Goal: Task Accomplishment & Management: Manage account settings

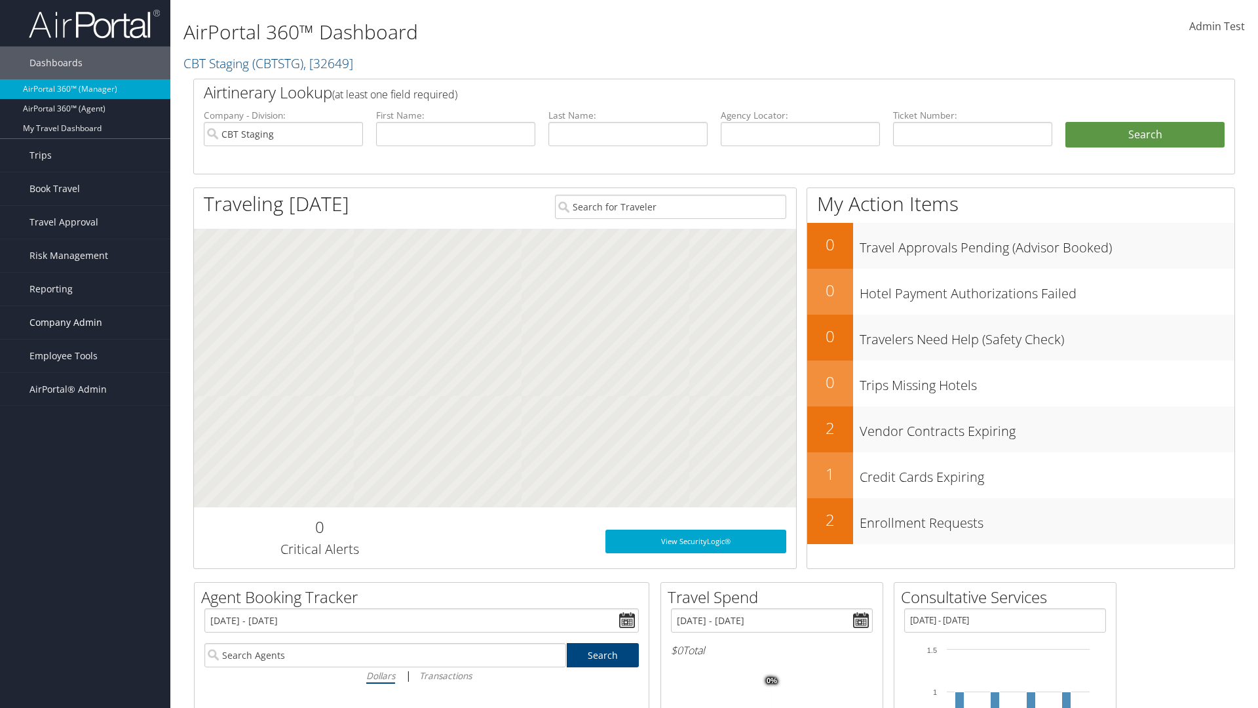
click at [85, 322] on span "Company Admin" at bounding box center [65, 322] width 73 height 33
click at [0, 0] on link "People" at bounding box center [0, 0] width 0 height 0
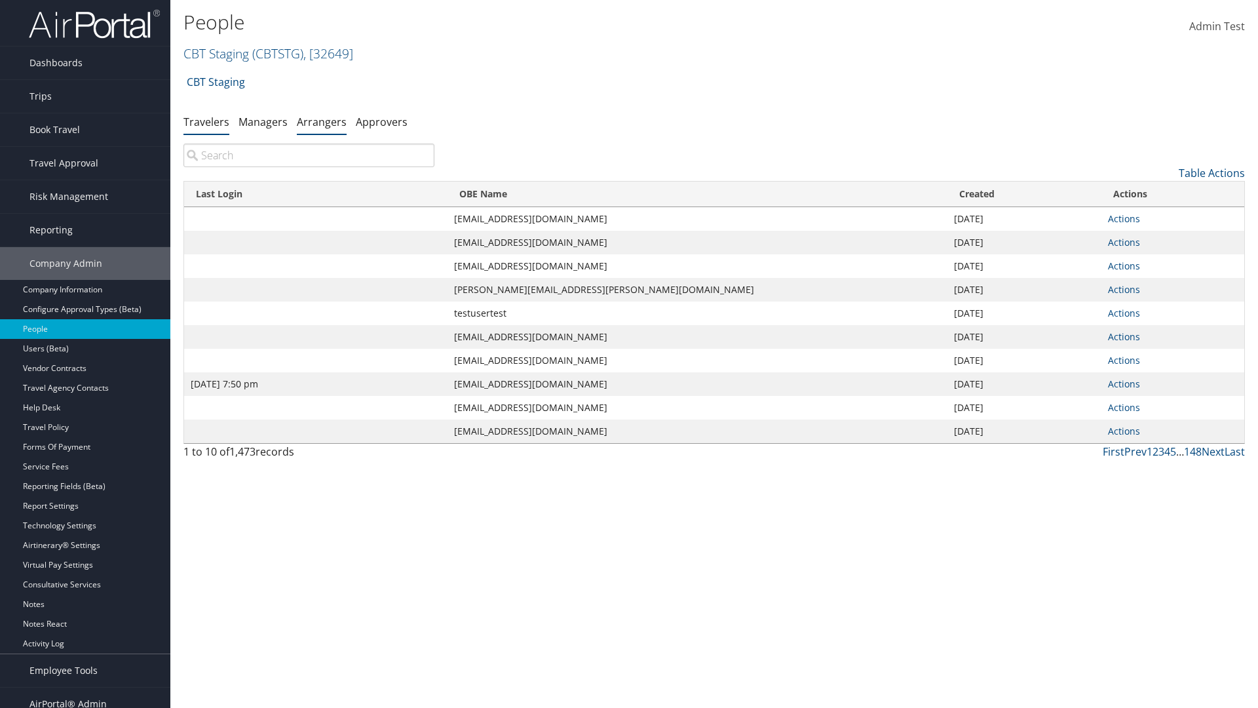
click at [322, 121] on link "Arrangers" at bounding box center [322, 122] width 50 height 14
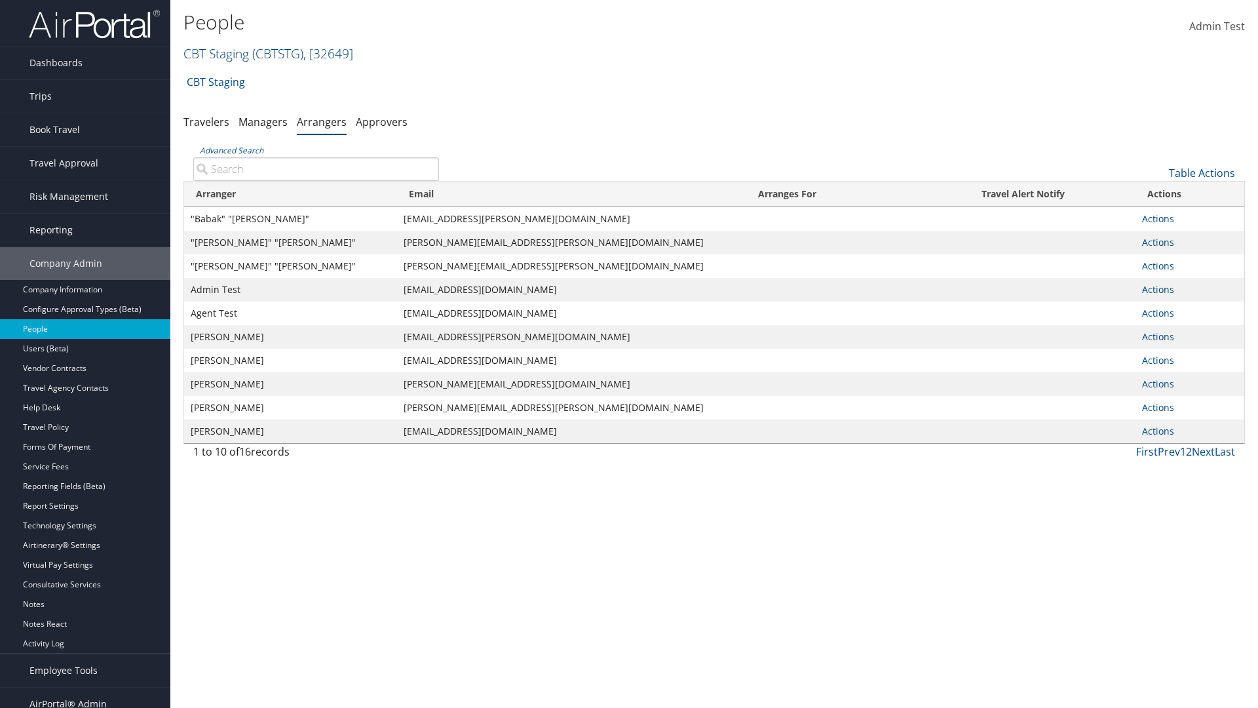
click at [216, 53] on link "CBT Staging ( CBTSTG ) , [ 32649 ]" at bounding box center [268, 54] width 170 height 18
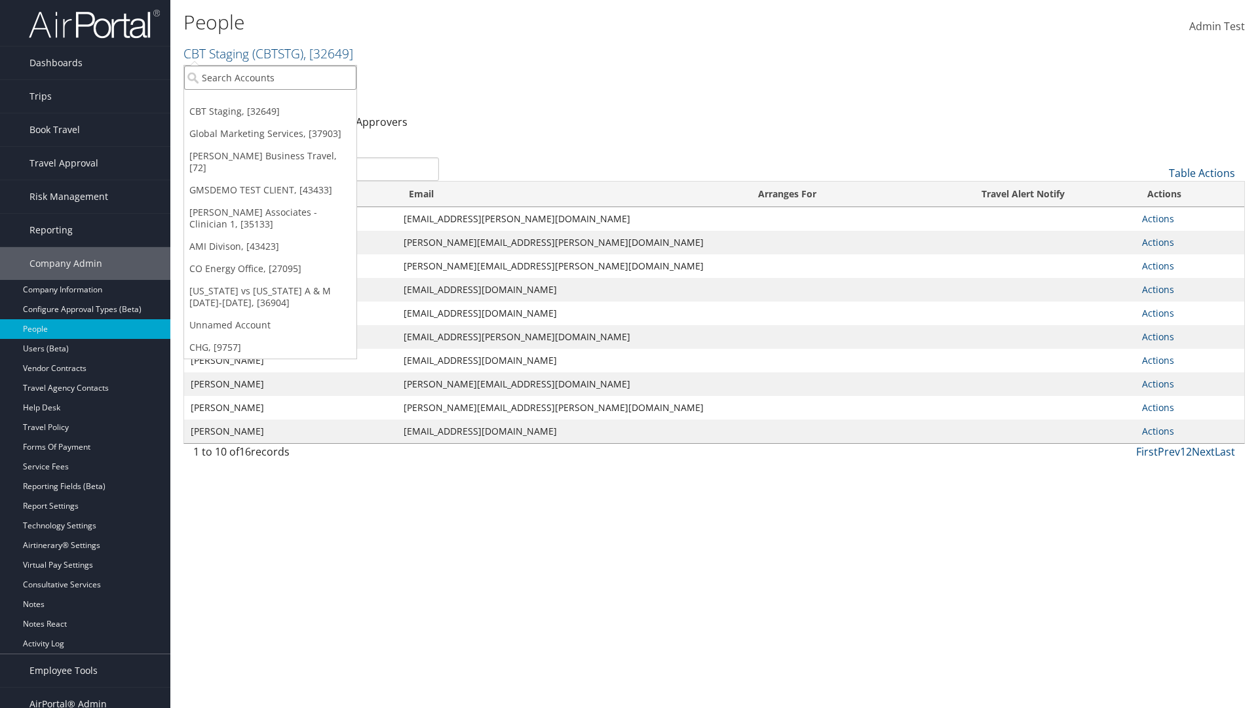
click at [270, 77] on input "search" at bounding box center [270, 78] width 172 height 24
type input "[PERSON_NAME] Business Travel"
click at [288, 102] on div "Christopherson Business Travel (C10001), [72]" at bounding box center [288, 102] width 223 height 12
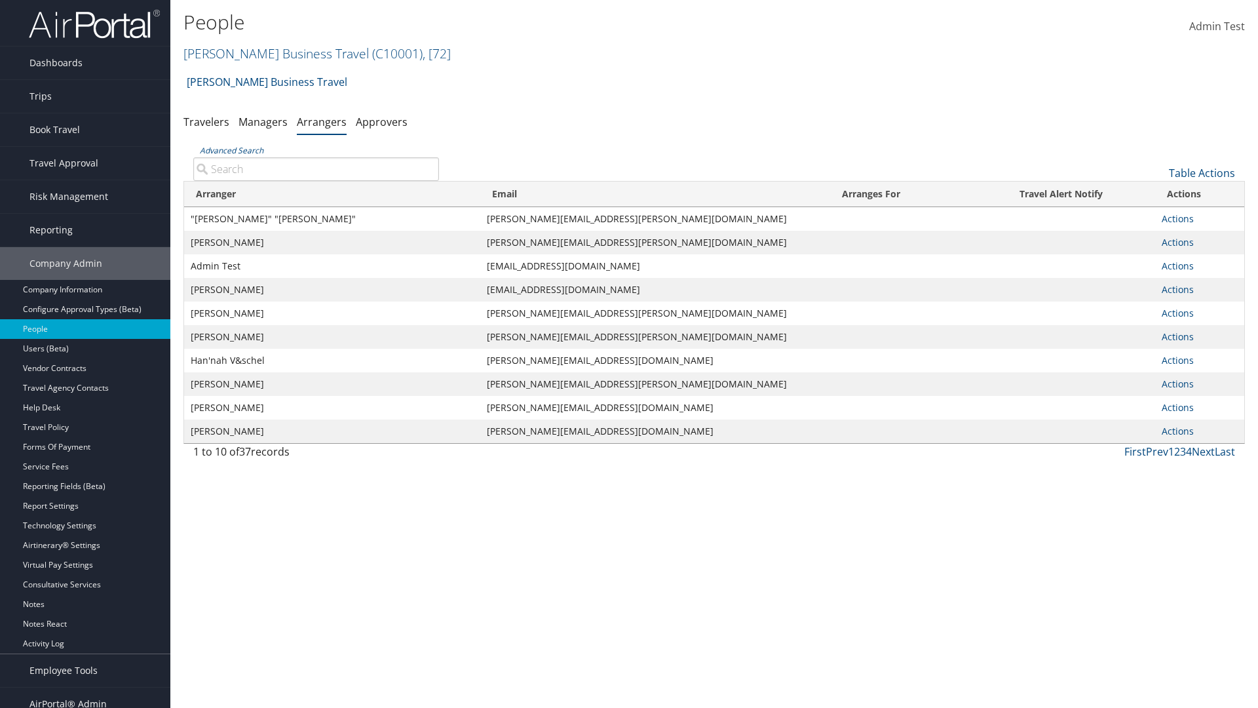
click at [316, 168] on input "Advanced Search" at bounding box center [316, 169] width 246 height 24
type input ""Te"
